Goal: Task Accomplishment & Management: Complete application form

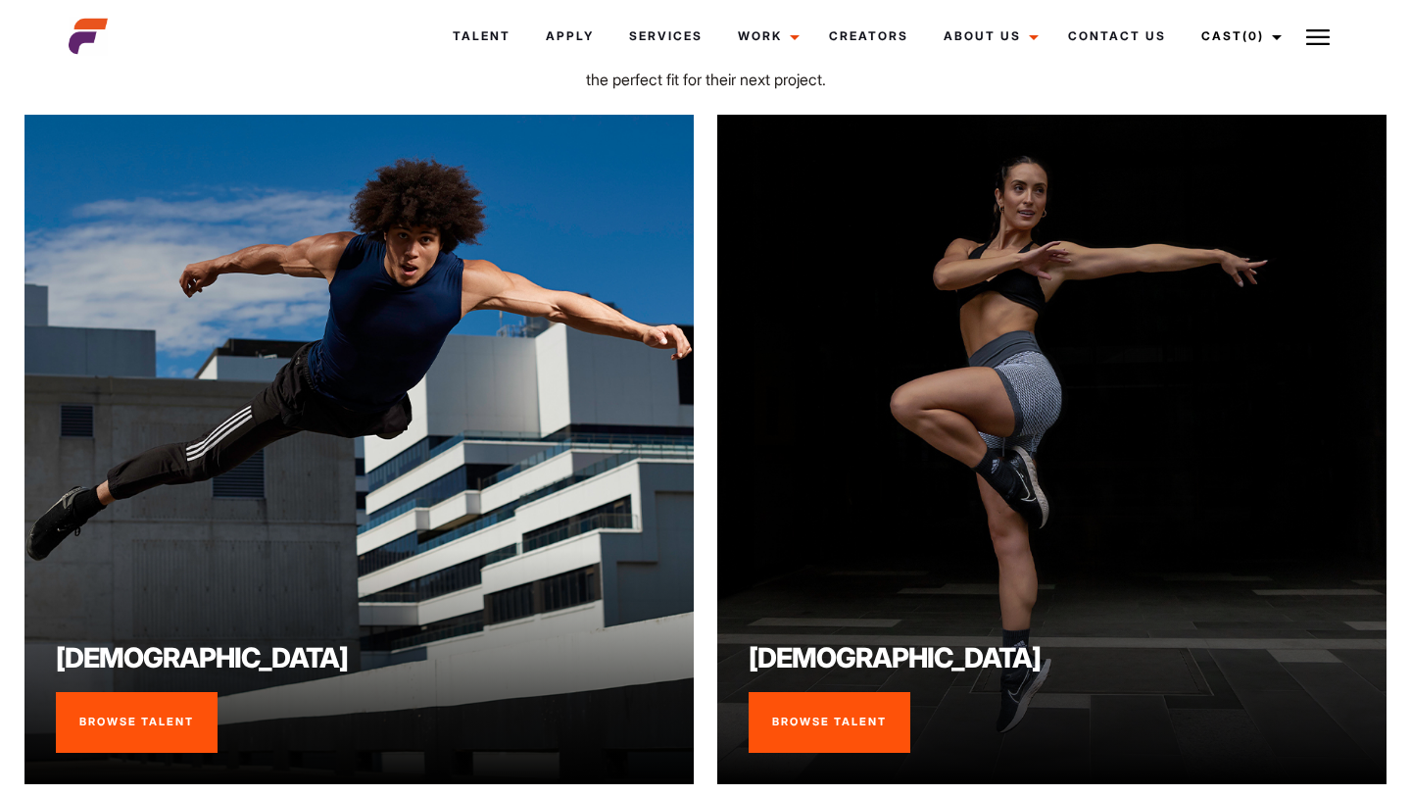
scroll to position [1269, 0]
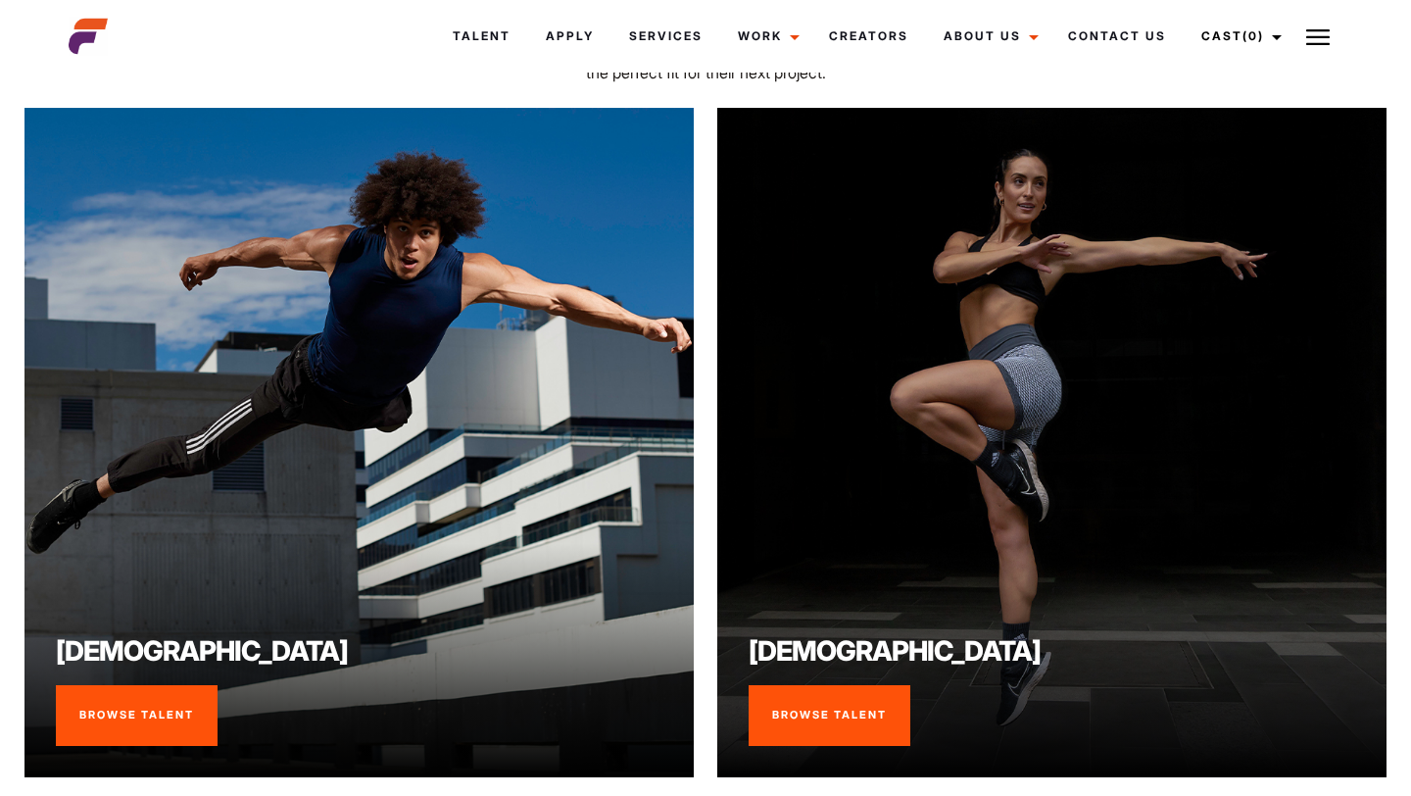
click at [846, 719] on link "Browse Talent" at bounding box center [830, 715] width 162 height 61
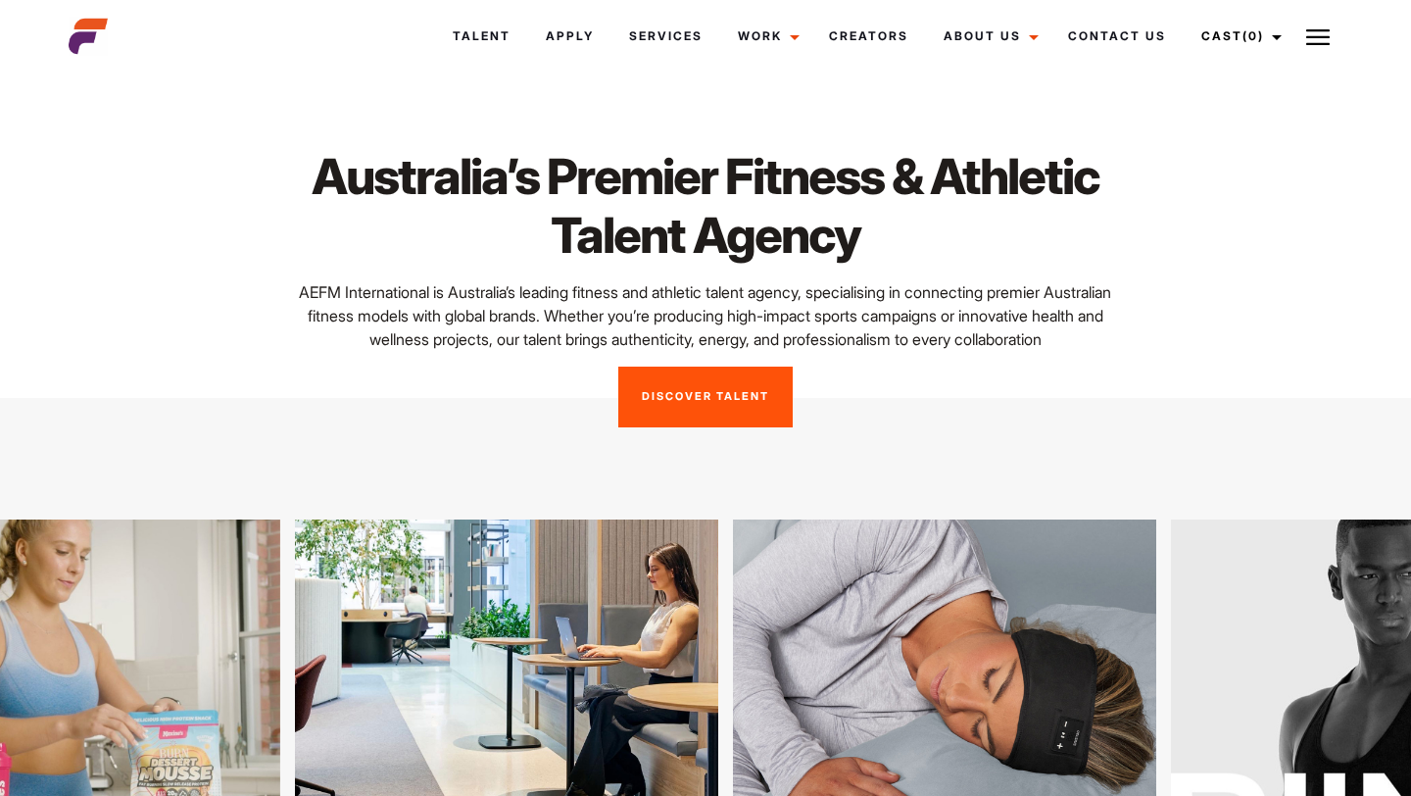
click at [778, 375] on link "Discover Talent" at bounding box center [705, 396] width 174 height 61
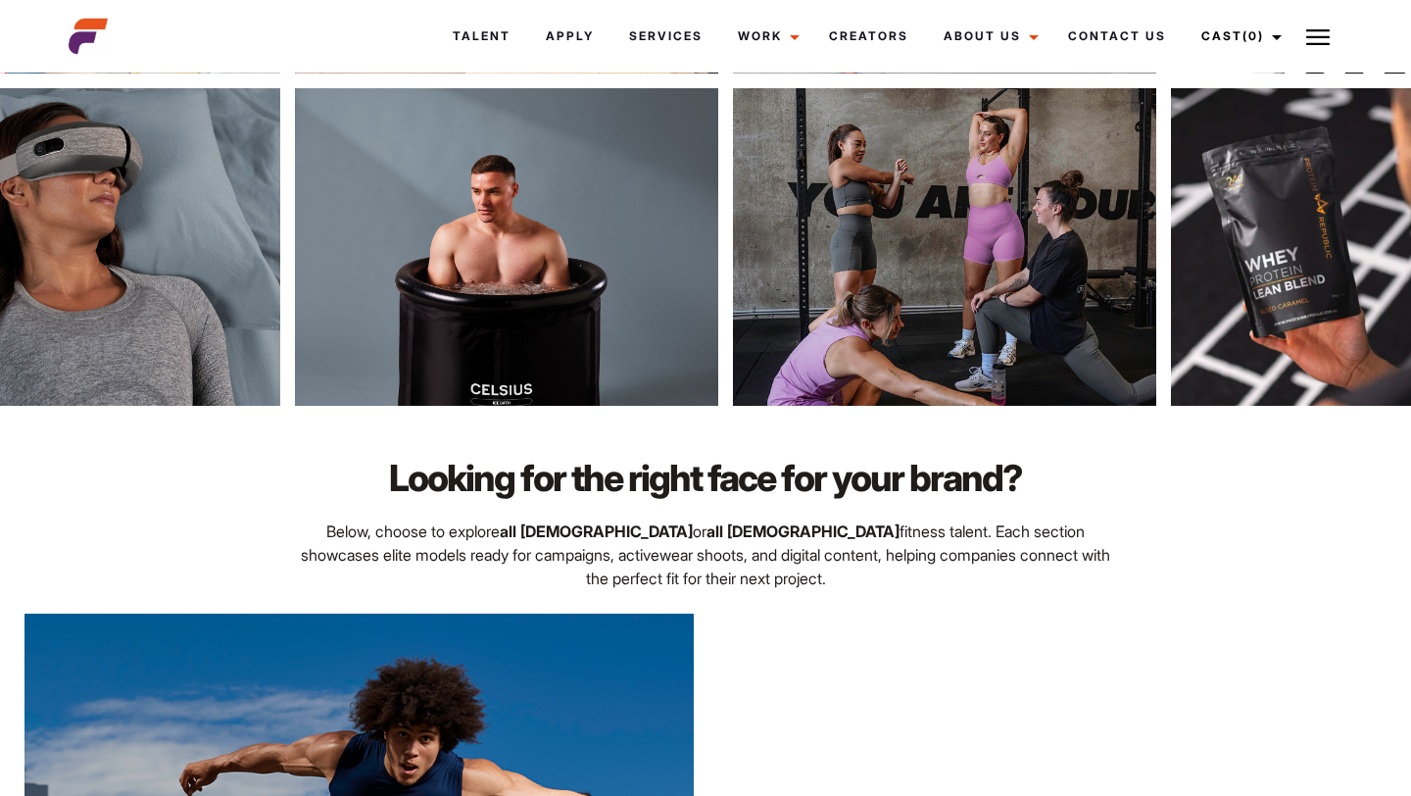
scroll to position [1098, 0]
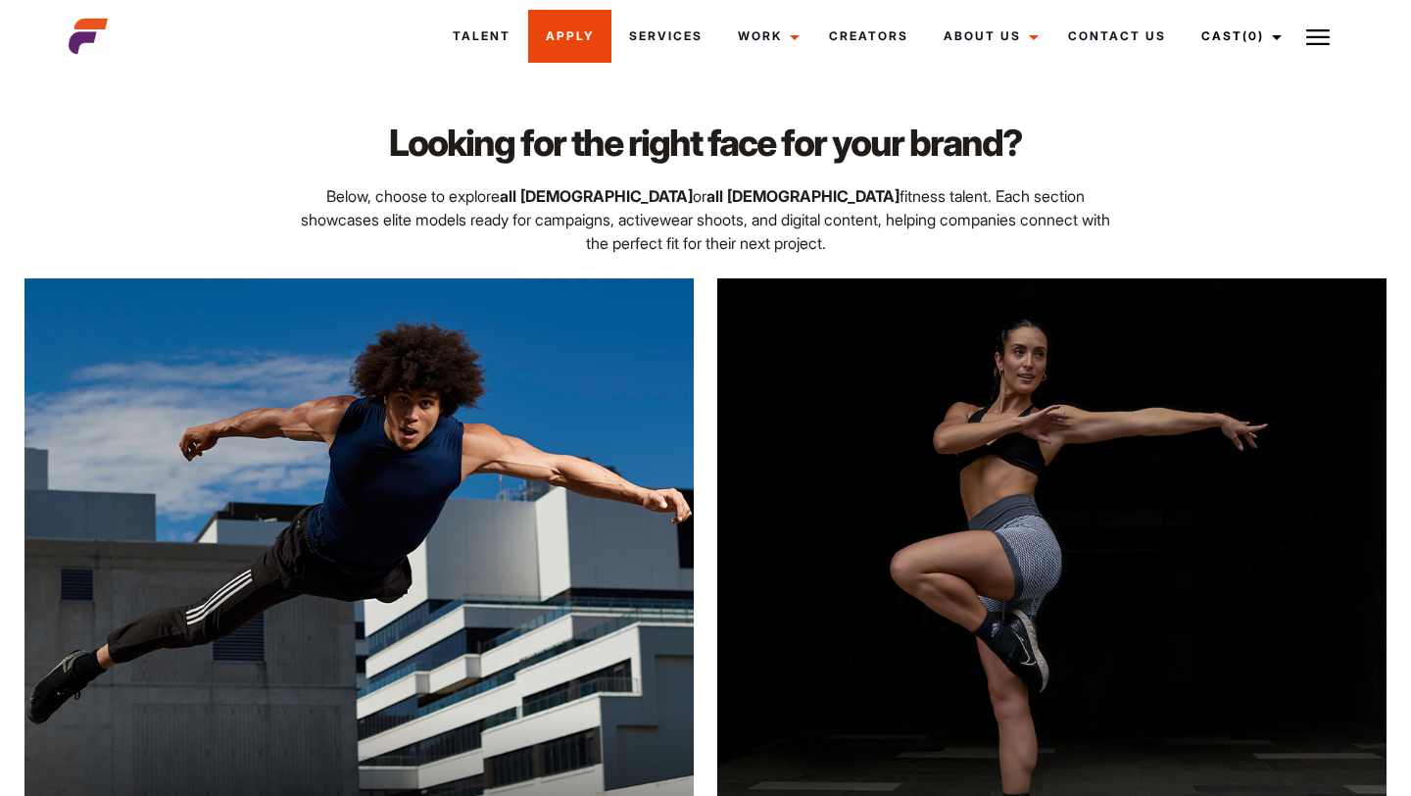
click at [558, 51] on link "Apply" at bounding box center [569, 36] width 83 height 53
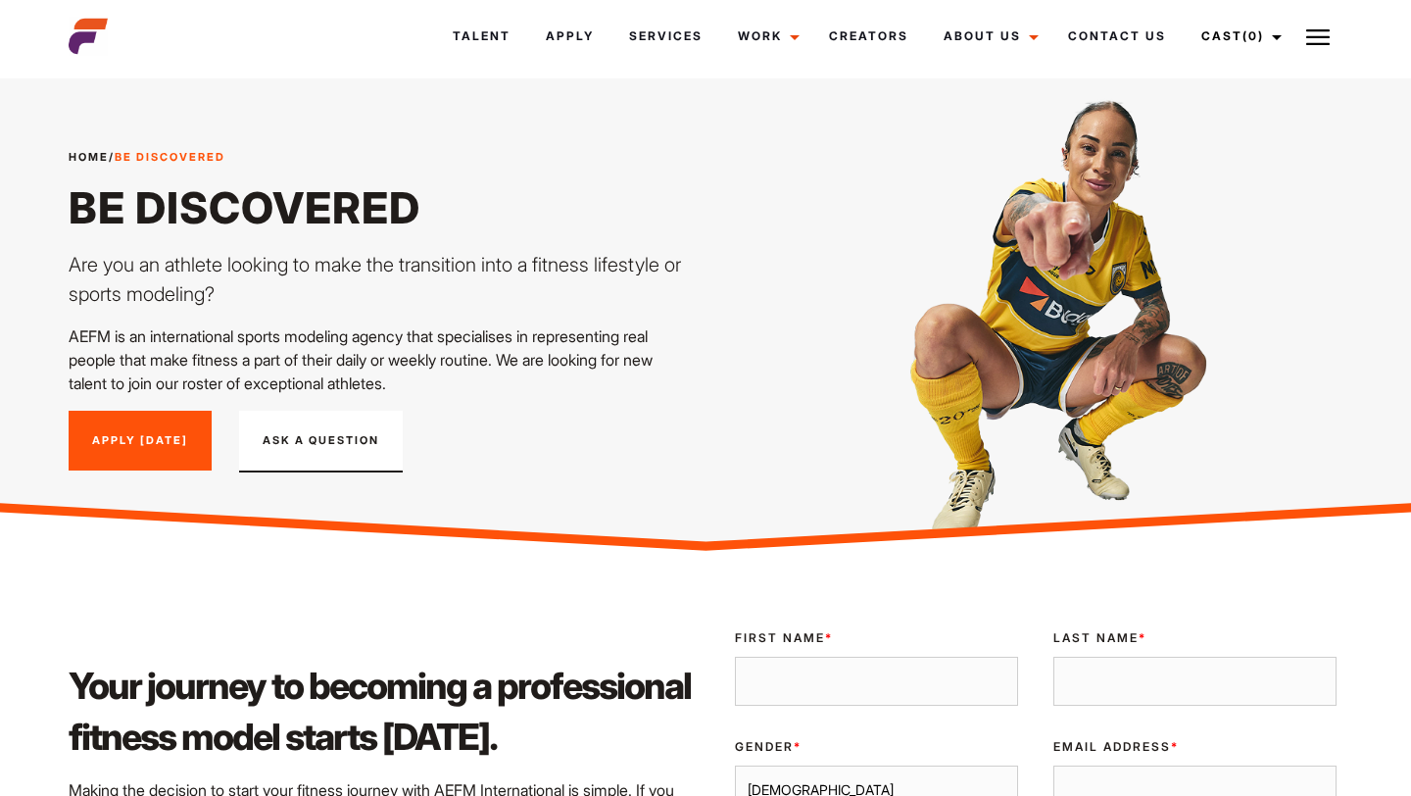
click at [184, 425] on link "Apply Today" at bounding box center [140, 441] width 143 height 61
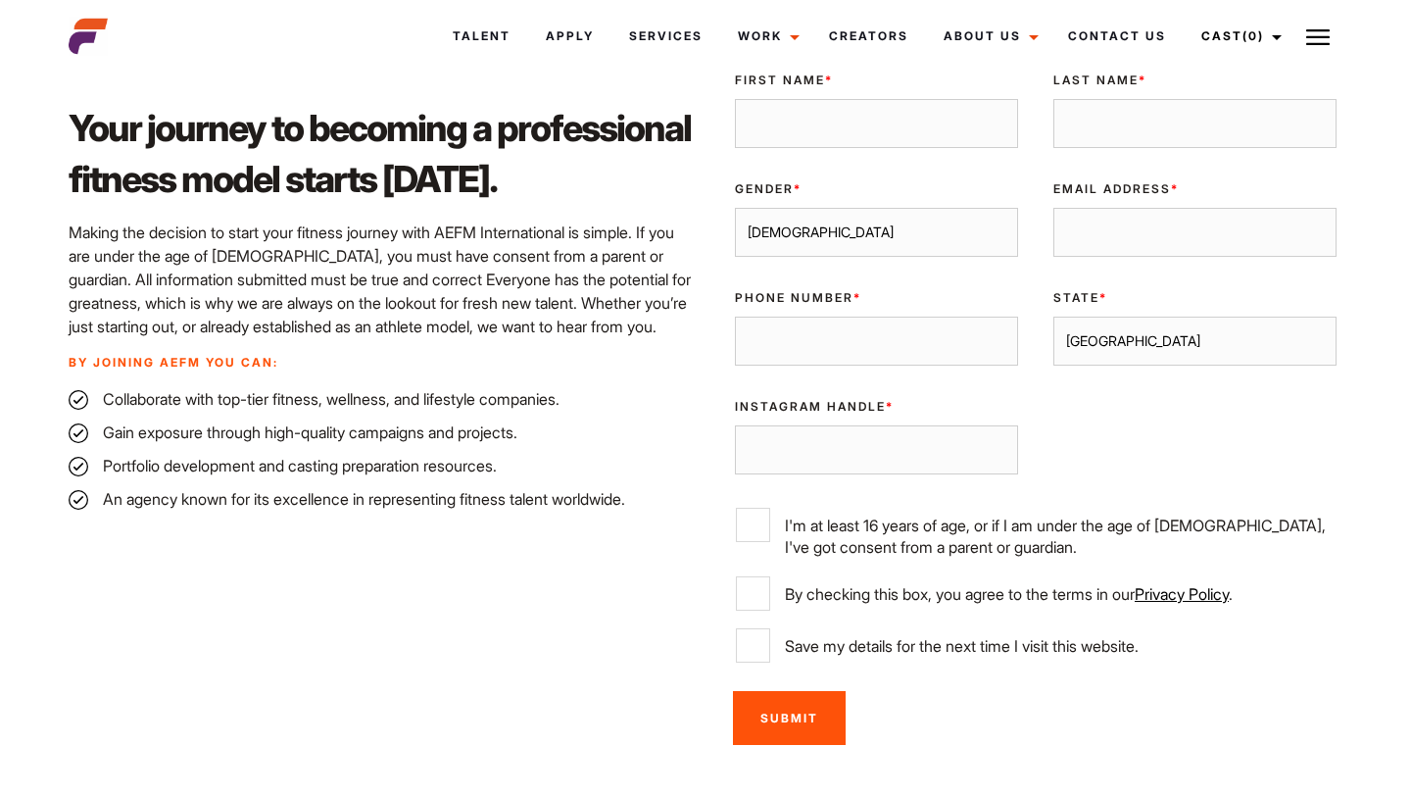
scroll to position [566, 0]
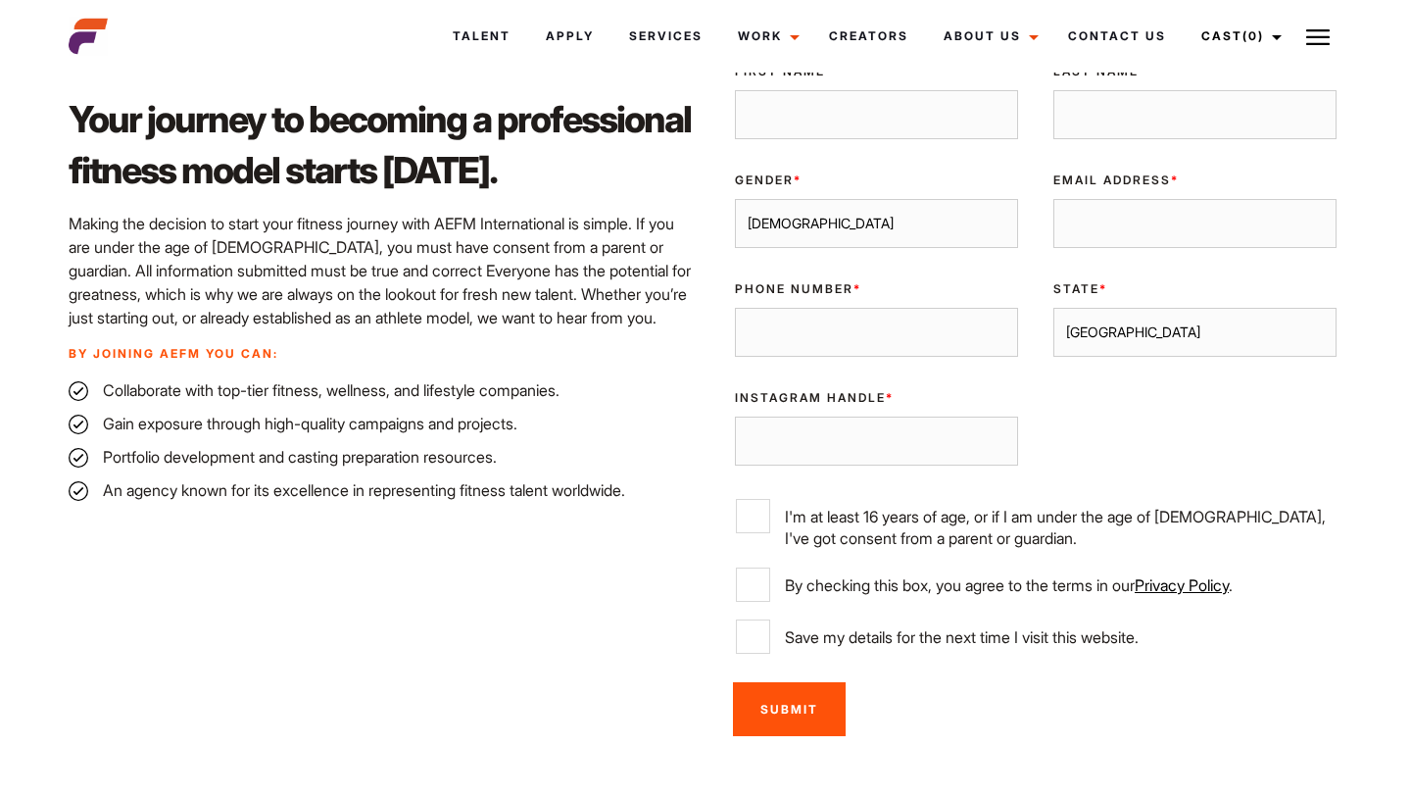
click at [841, 108] on input "First Name *" at bounding box center [876, 114] width 283 height 49
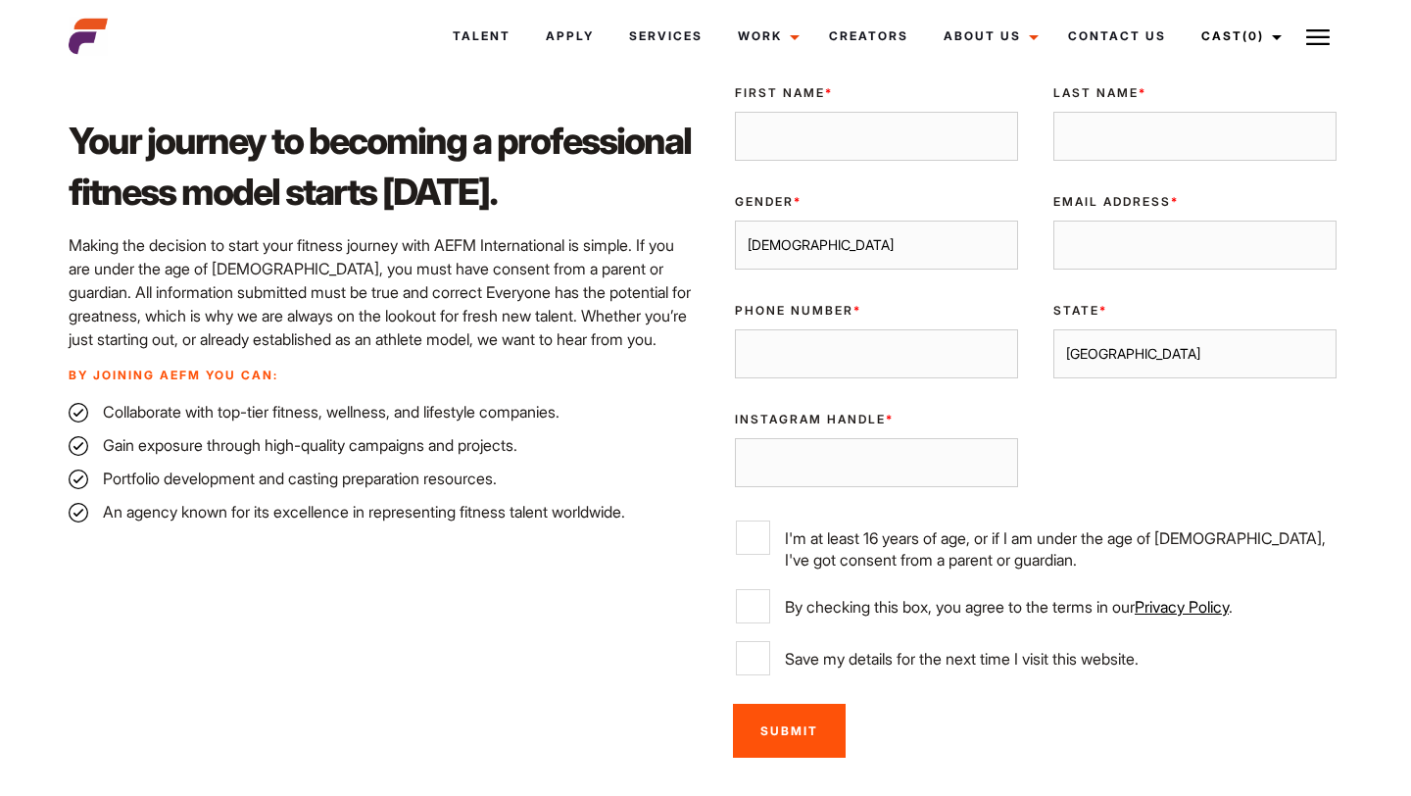
scroll to position [531, 0]
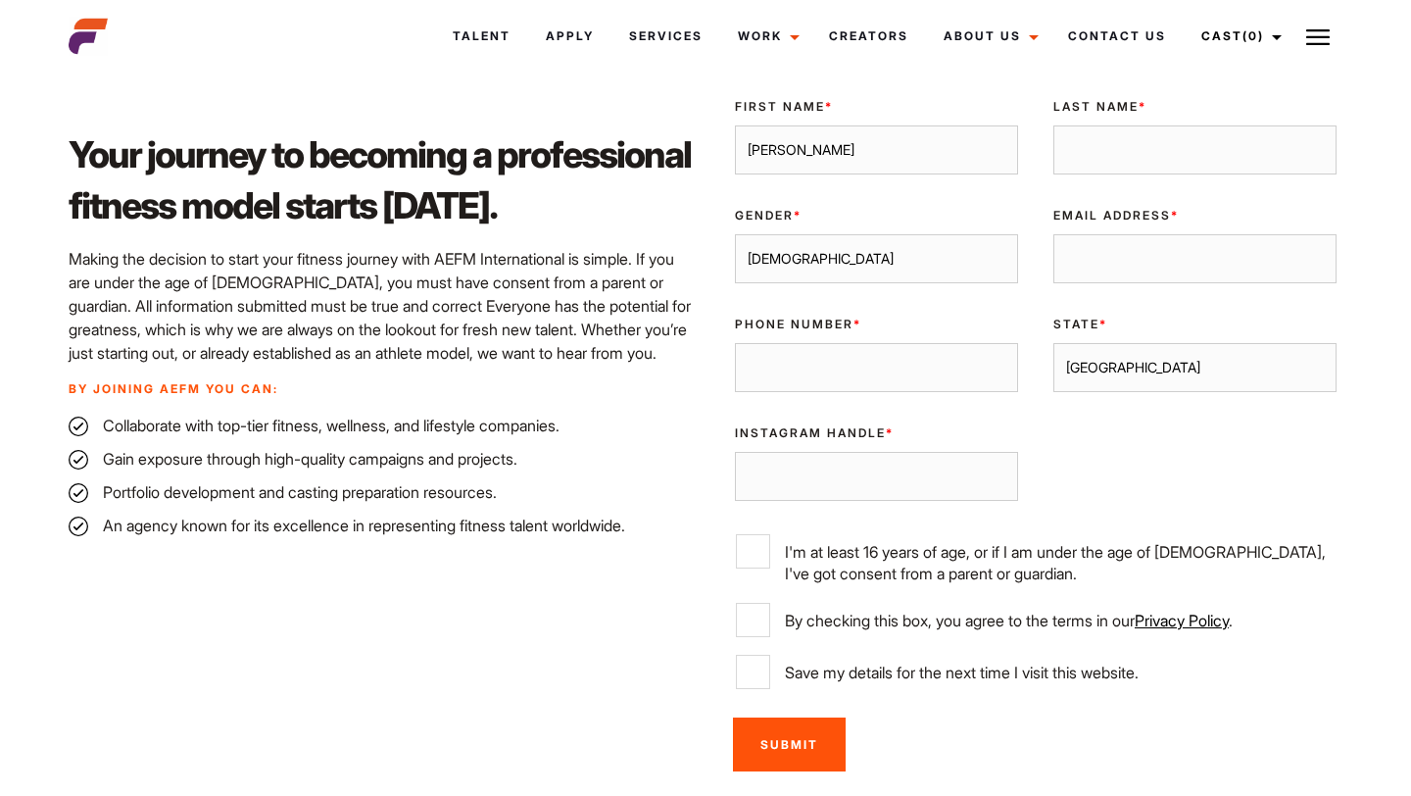
type input "Elicia"
click at [1126, 147] on input "Last Name *" at bounding box center [1194, 149] width 283 height 49
type input "Trolio"
click at [1180, 379] on select "Sydney Melbourne Brisbane Gold Coast Adelaide Perth Darwin Queensland Tasmania …" at bounding box center [1194, 367] width 283 height 49
select select "Perth"
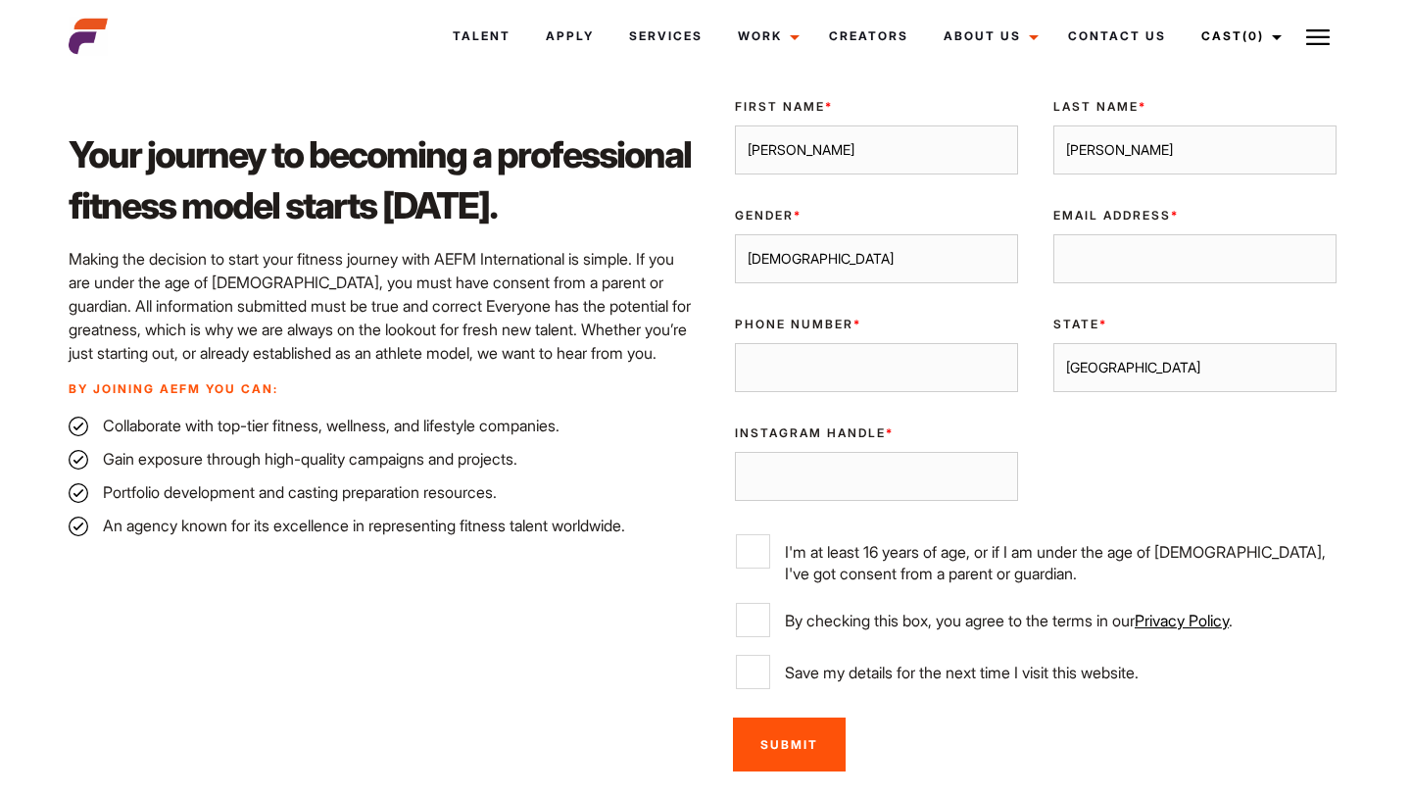
click at [1124, 259] on input "Email Address *" at bounding box center [1194, 258] width 283 height 49
type input "eliciatrolio@gmail.com"
click at [908, 277] on select "Male Female" at bounding box center [876, 258] width 283 height 49
select select "female"
click at [889, 368] on input "Phone Number *" at bounding box center [876, 367] width 283 height 49
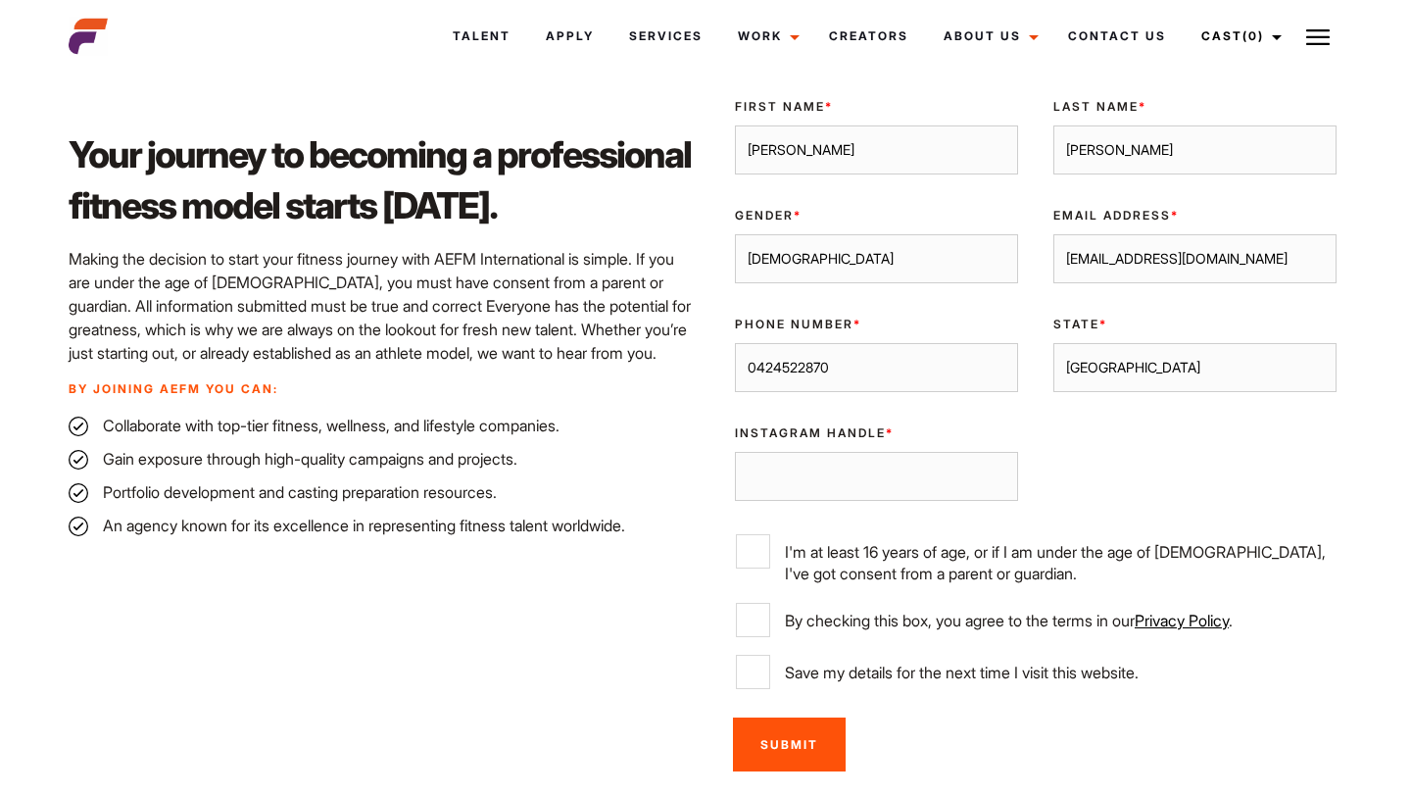
type input "0424522870"
click at [964, 489] on input "Instagram Handle *" at bounding box center [876, 476] width 283 height 49
type input "eliciatrolio"
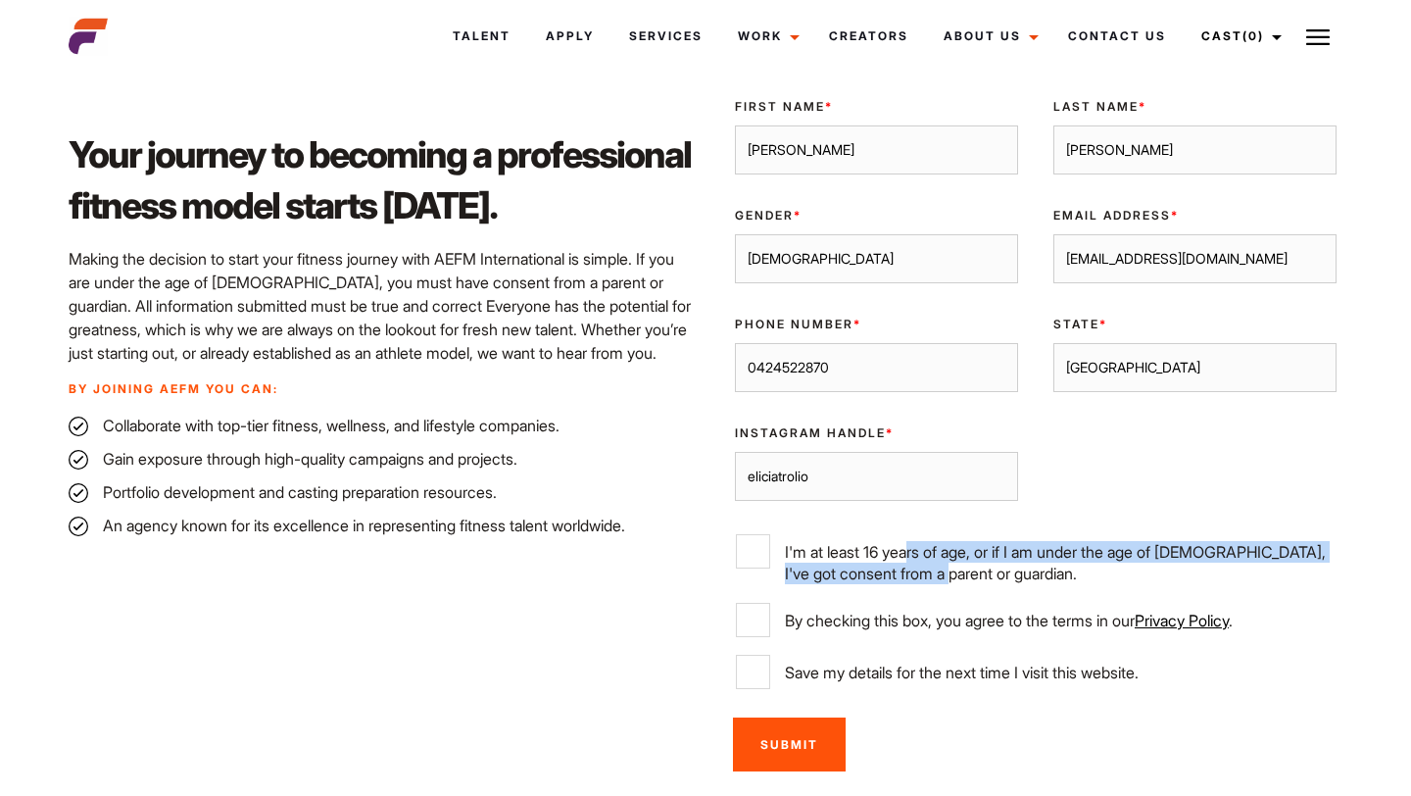
click at [906, 561] on label "I'm at least 16 years of age, or if I am under the age of 18, I've got consent …" at bounding box center [1036, 559] width 600 height 50
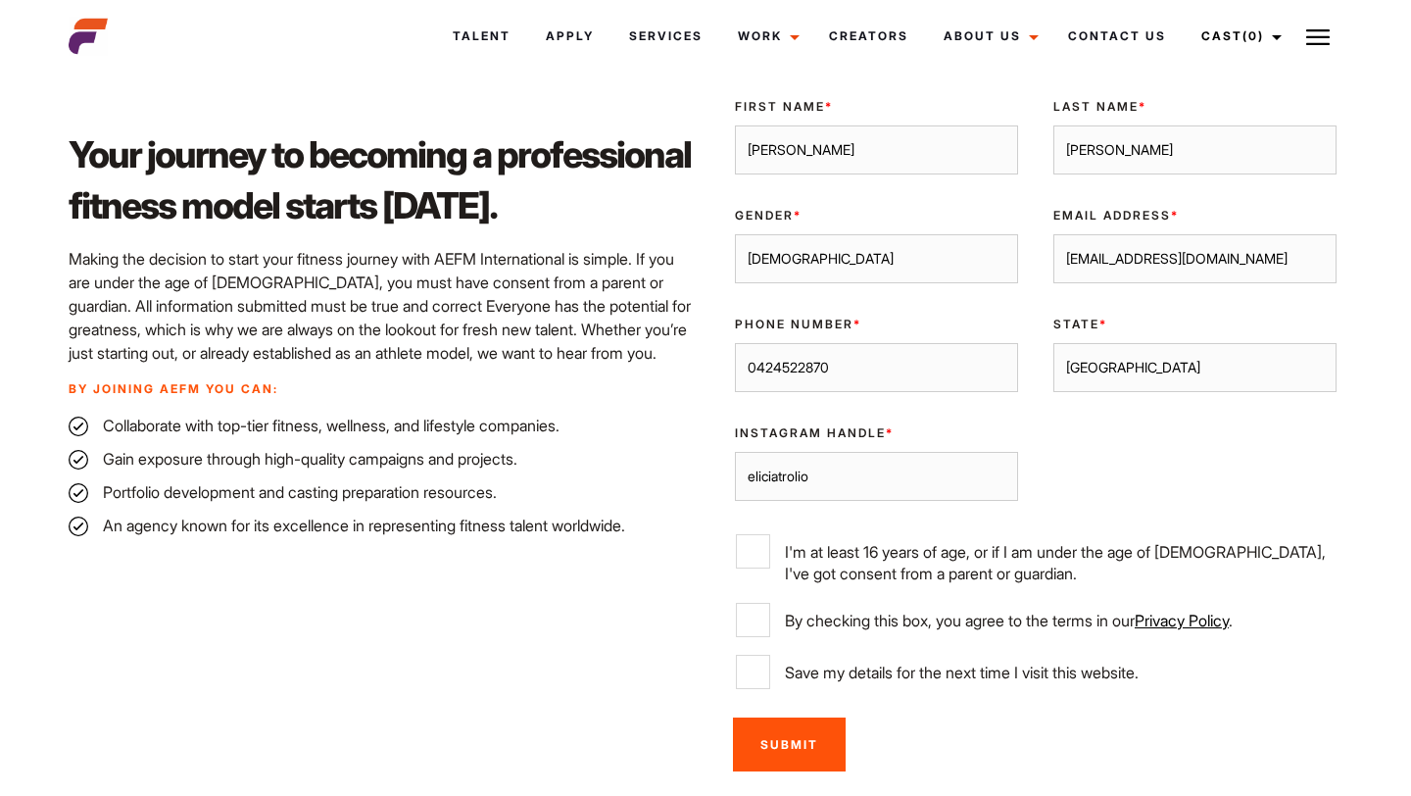
click at [771, 561] on label "I'm at least 16 years of age, or if I am under the age of 18, I've got consent …" at bounding box center [1036, 559] width 600 height 50
click at [770, 561] on input "I'm at least 16 years of age, or if I am under the age of 18, I've got consent …" at bounding box center [753, 551] width 34 height 34
checkbox input "true"
click at [756, 625] on input "By checking this box, you agree to the terms in our Privacy Policy ." at bounding box center [753, 620] width 34 height 34
checkbox input "true"
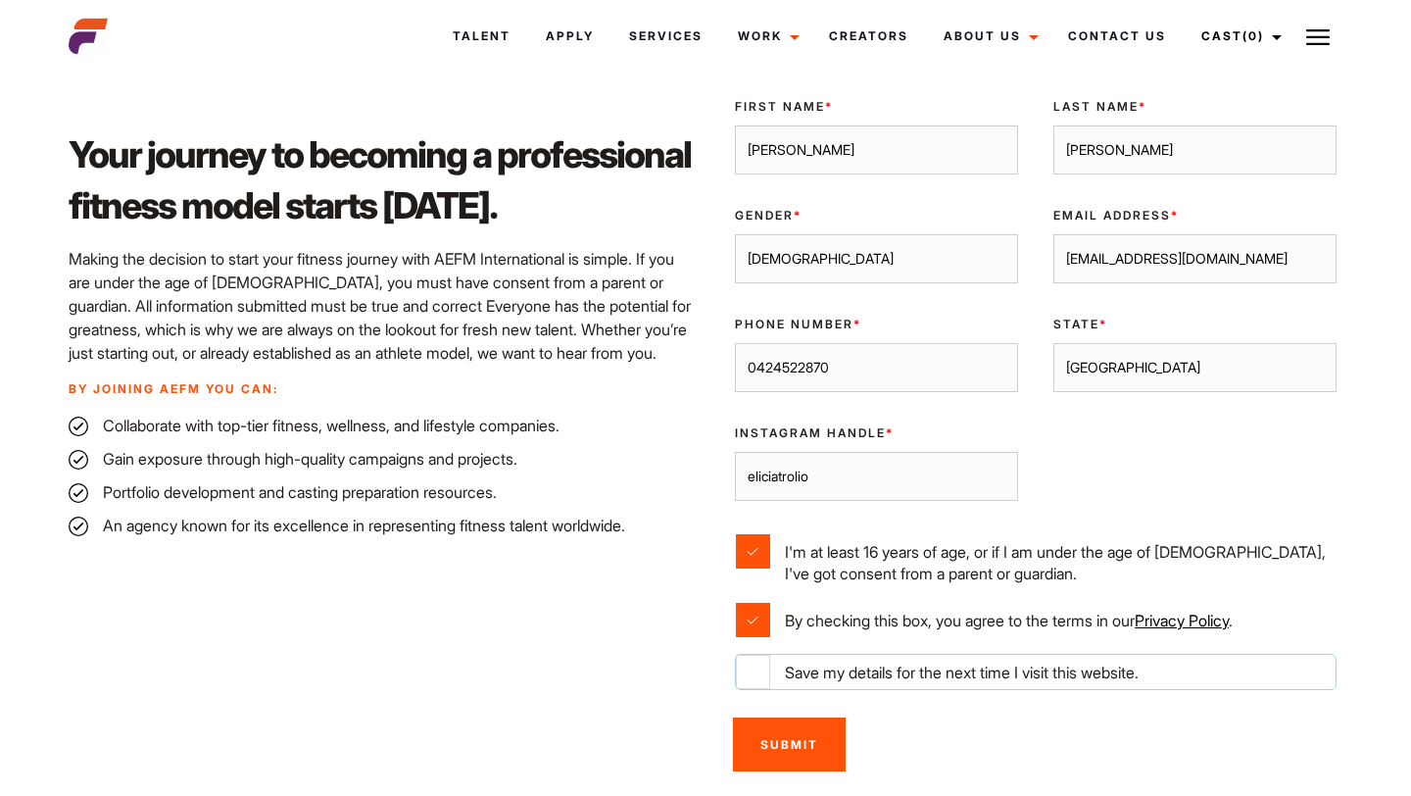
click at [760, 673] on input "Save my details for the next time I visit this website." at bounding box center [753, 672] width 34 height 34
checkbox input "true"
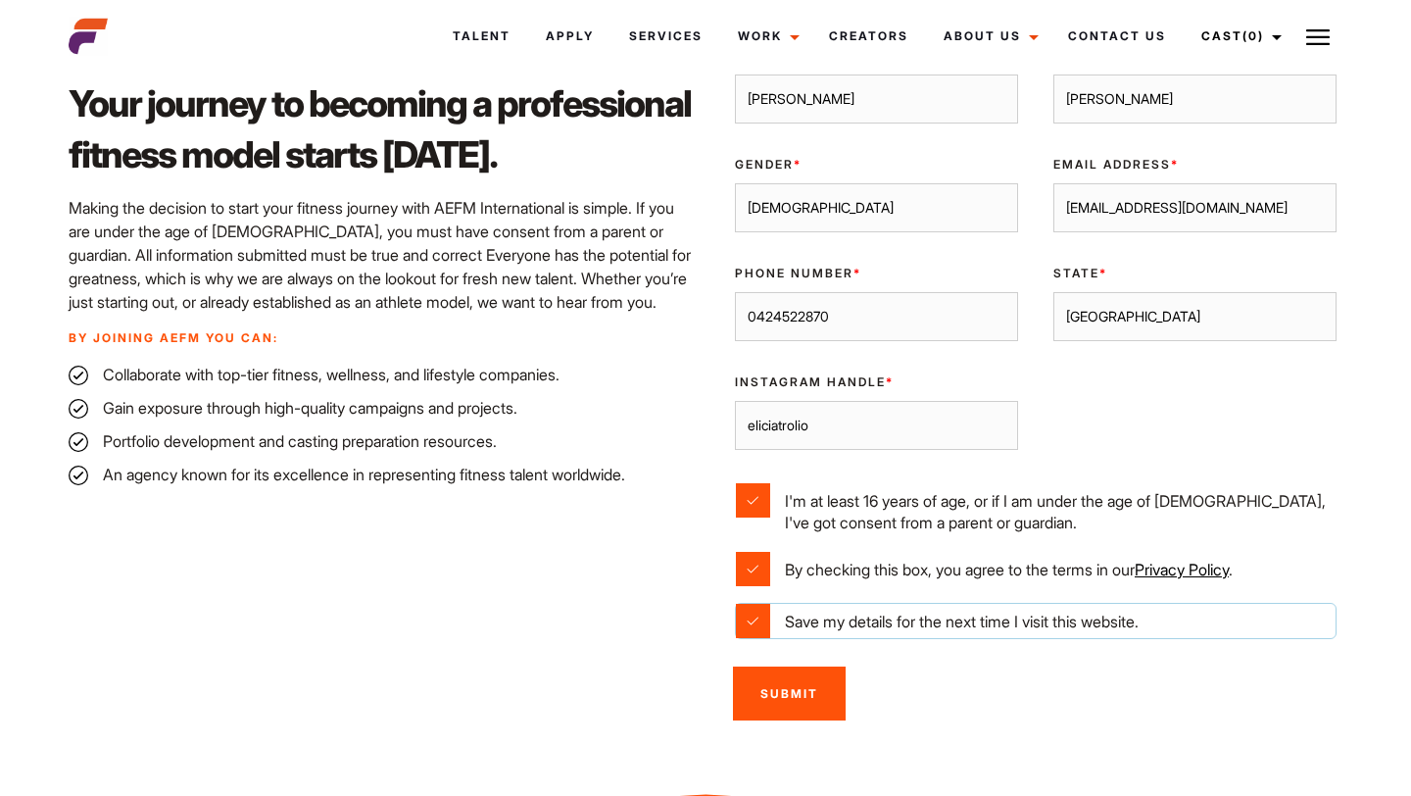
scroll to position [585, 0]
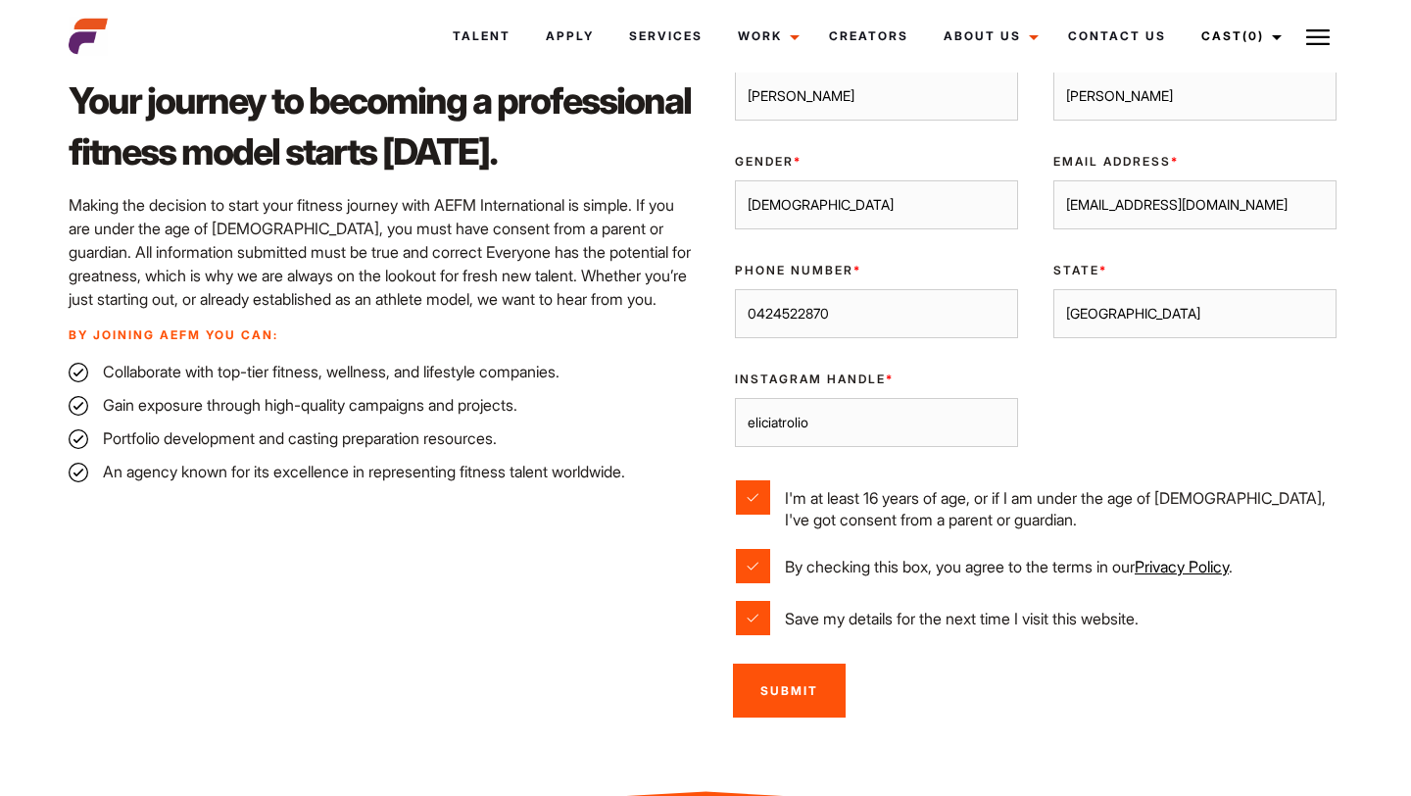
click at [766, 700] on input "Submit" at bounding box center [789, 690] width 113 height 54
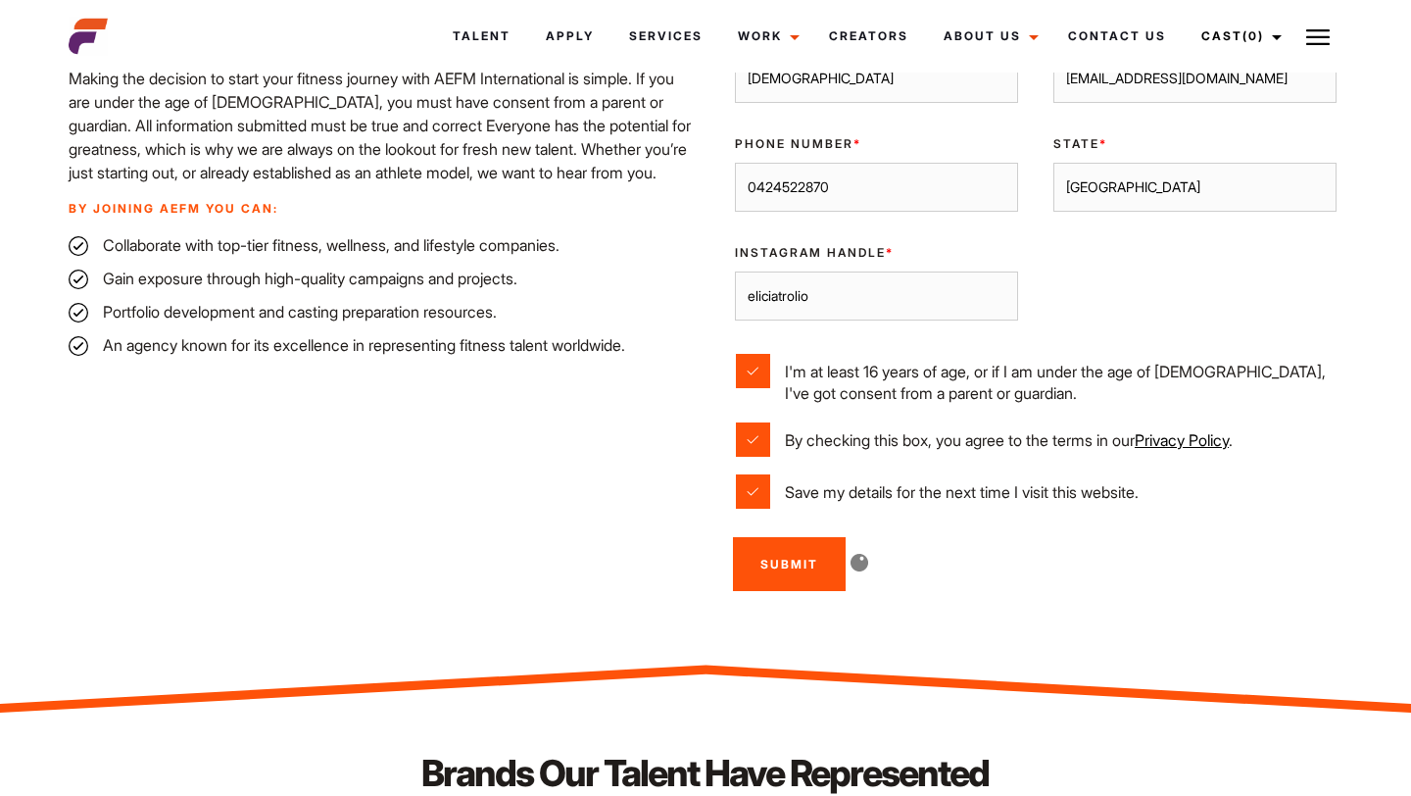
scroll to position [707, 0]
